Goal: Go to known website: Go to known website

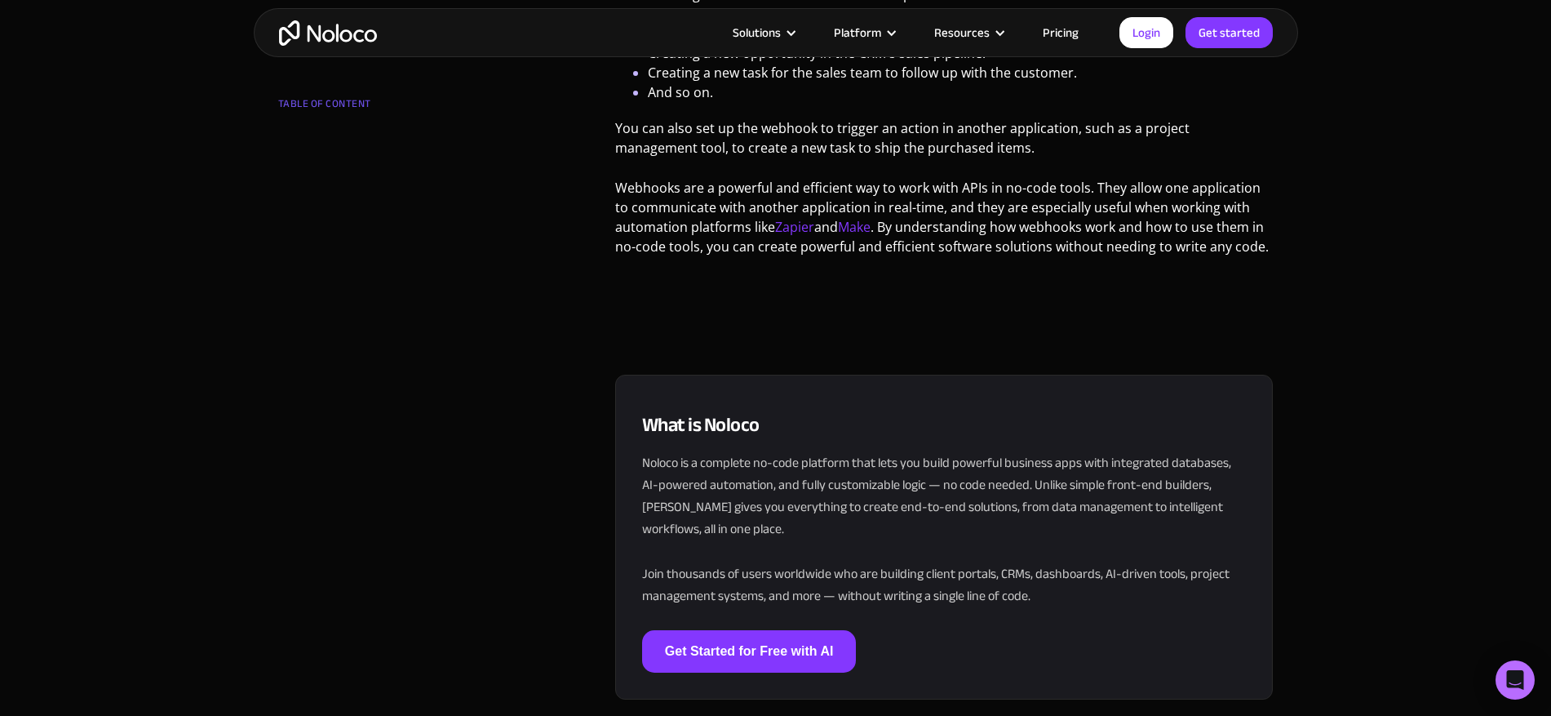
scroll to position [2546, 0]
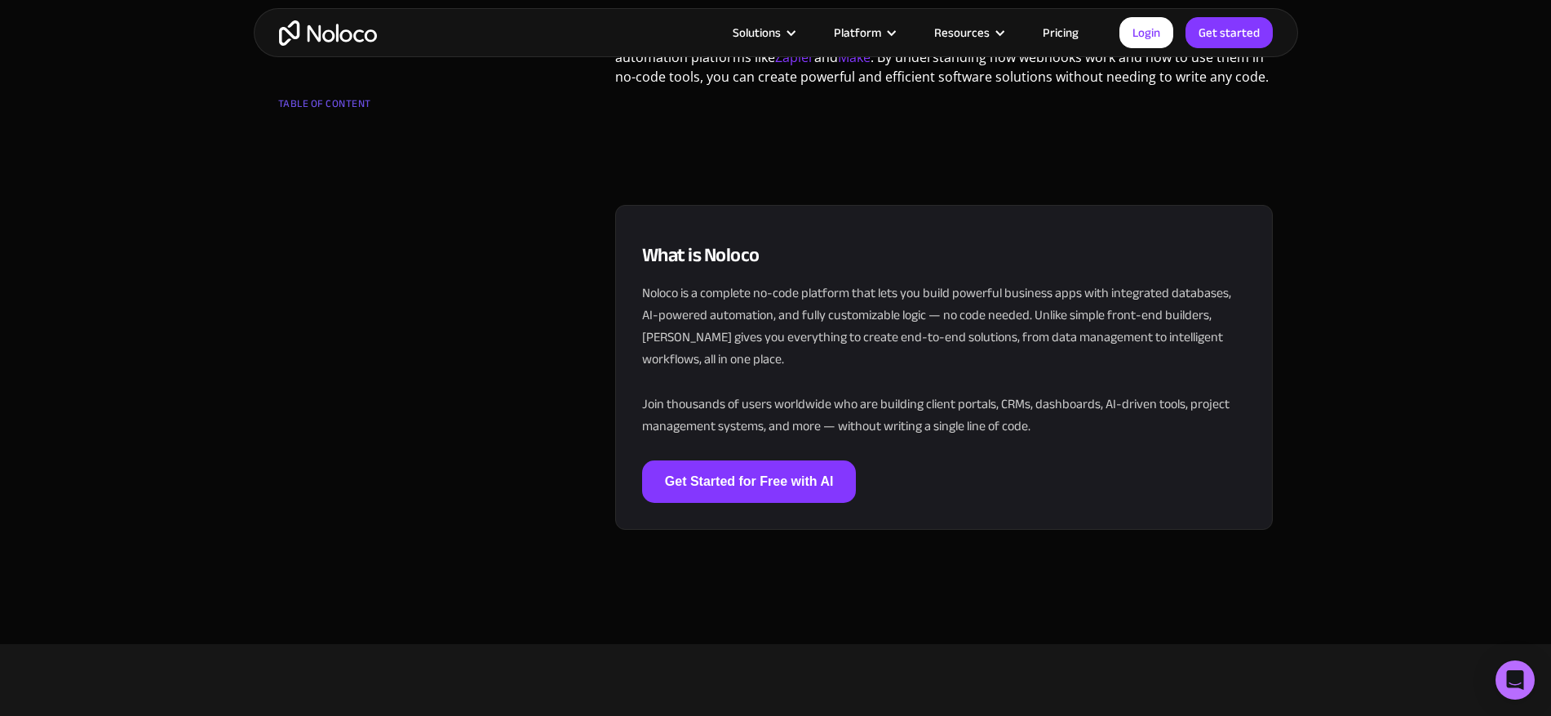
click at [1126, 47] on div "Login Get started" at bounding box center [1196, 32] width 153 height 31
click at [1125, 26] on link "Login" at bounding box center [1147, 32] width 54 height 31
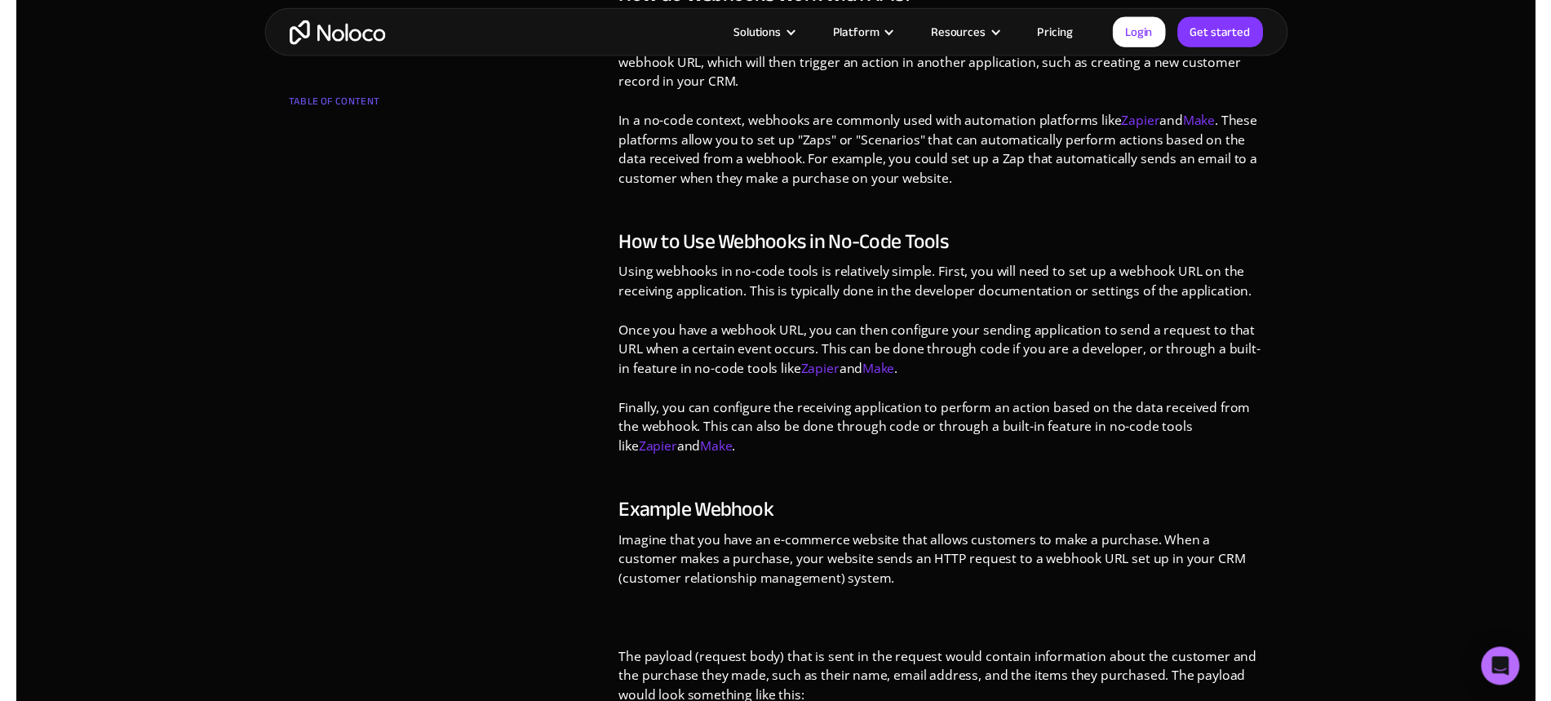
scroll to position [979, 0]
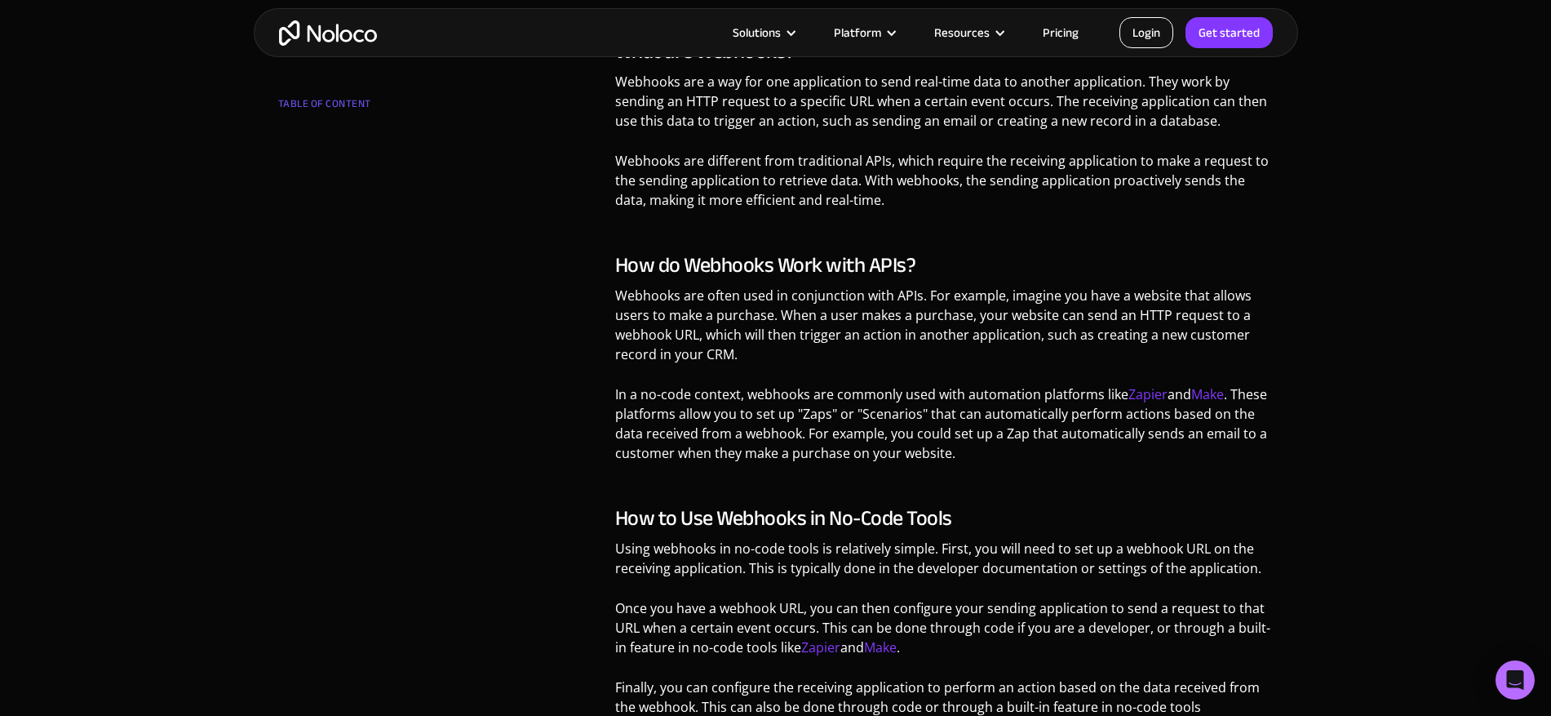
click at [1126, 38] on link "Login" at bounding box center [1147, 32] width 54 height 31
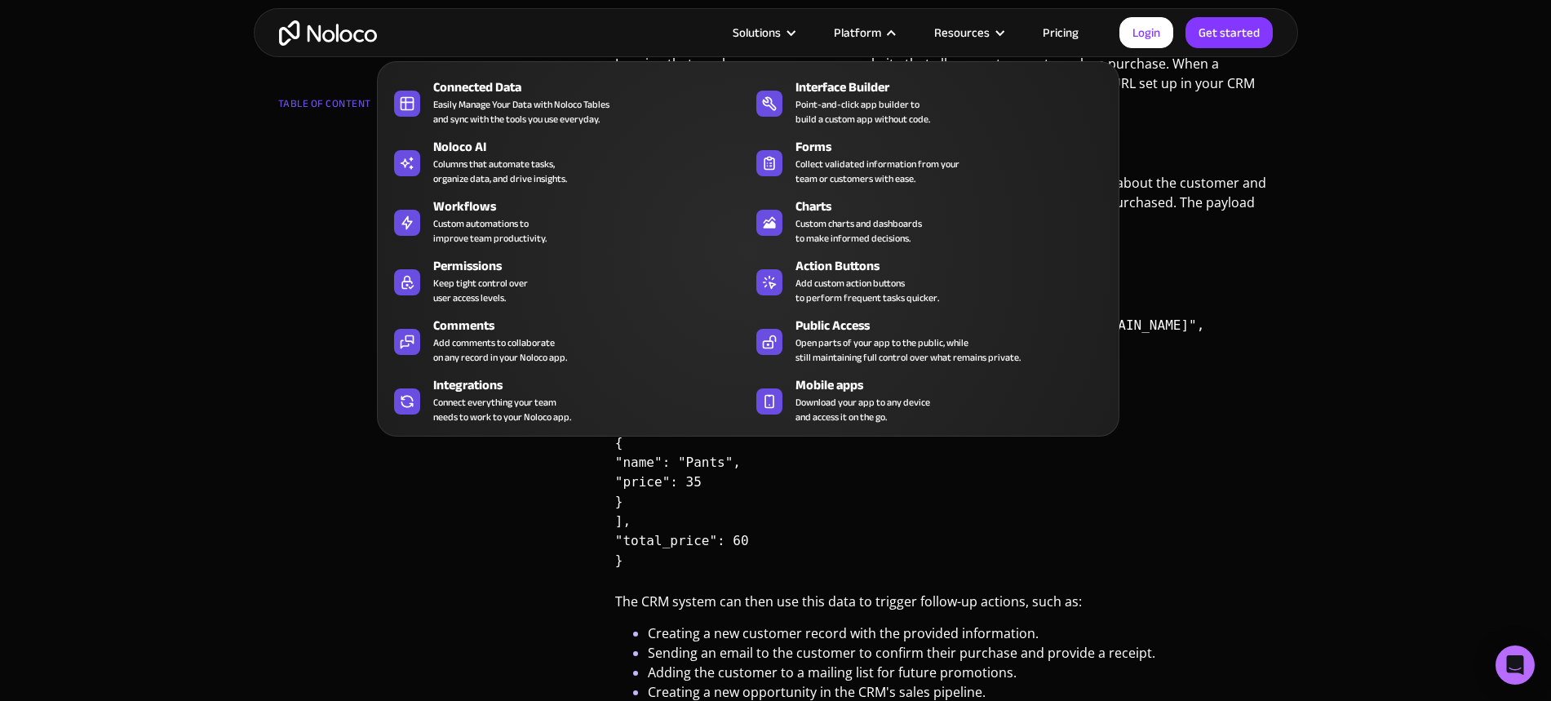
scroll to position [1567, 0]
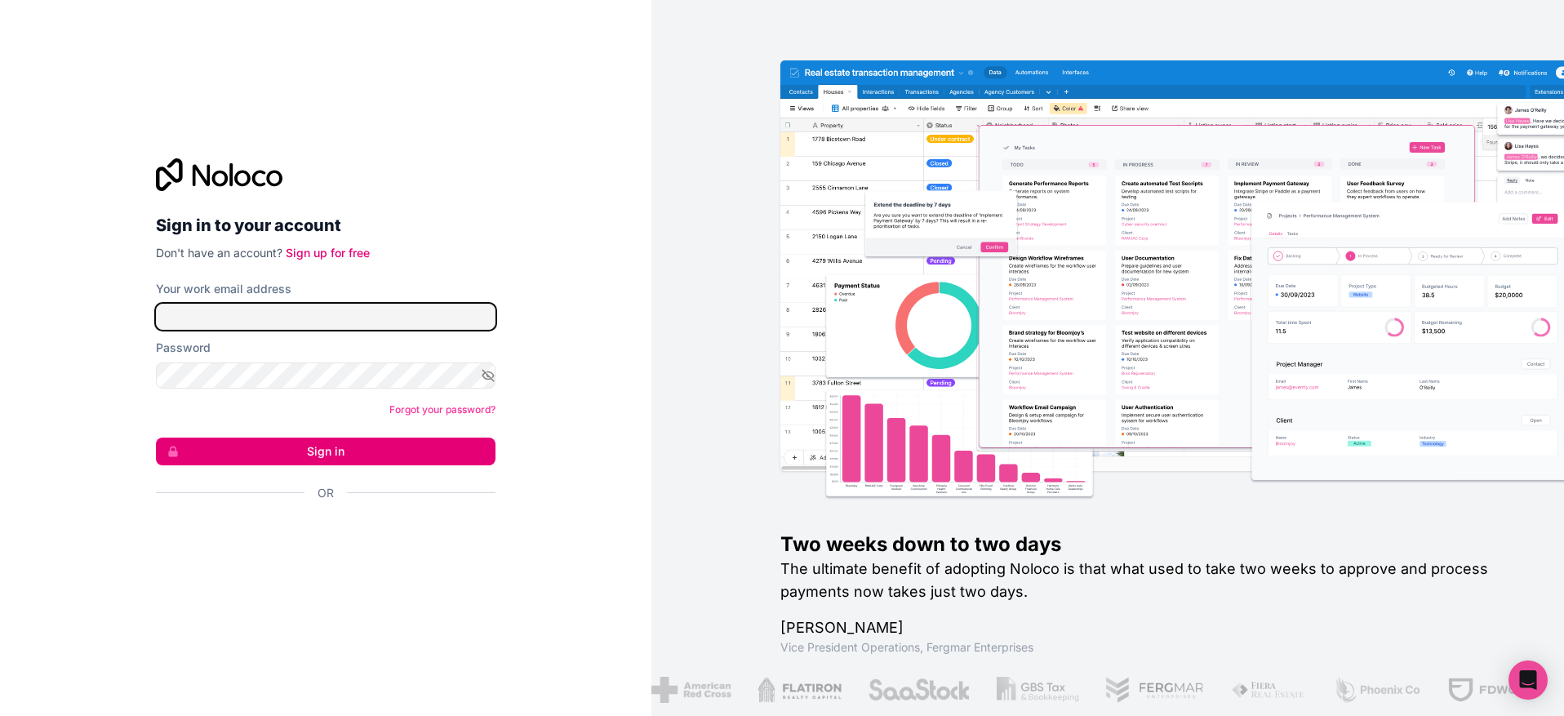
type input "[PERSON_NAME][EMAIL_ADDRESS][PERSON_NAME][DOMAIN_NAME]"
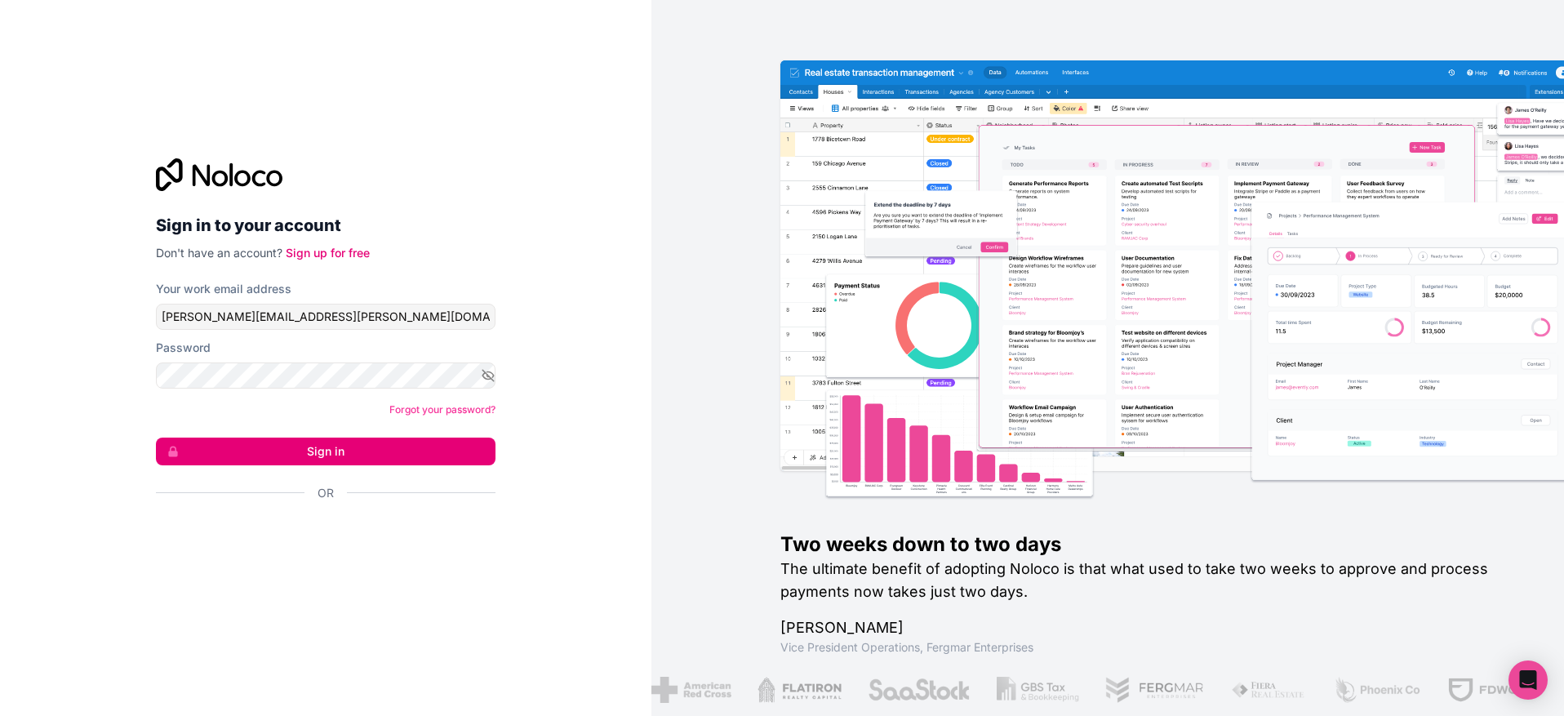
click at [258, 445] on button "Sign in" at bounding box center [326, 451] width 340 height 28
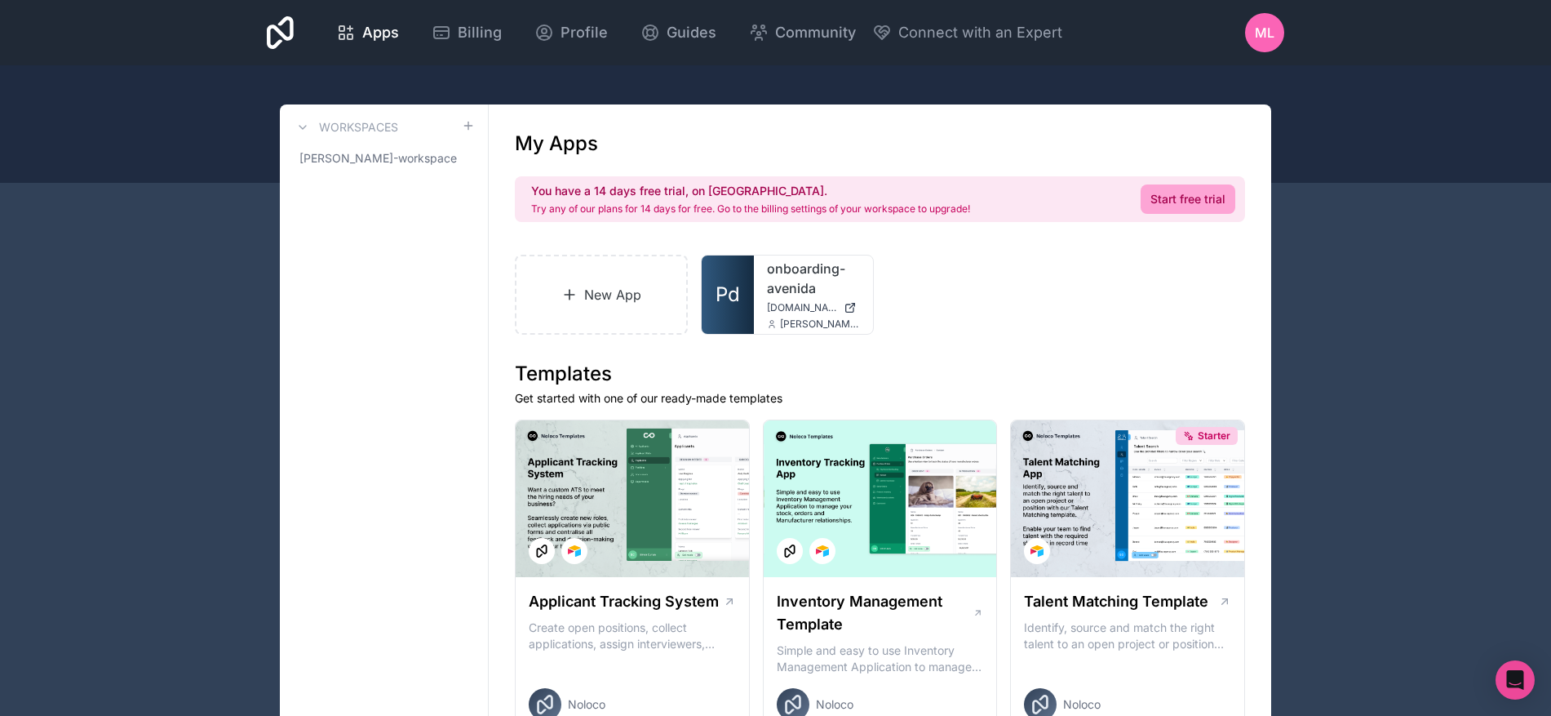
click at [769, 288] on link "onboarding-avenida" at bounding box center [813, 278] width 93 height 39
